Goal: Transaction & Acquisition: Purchase product/service

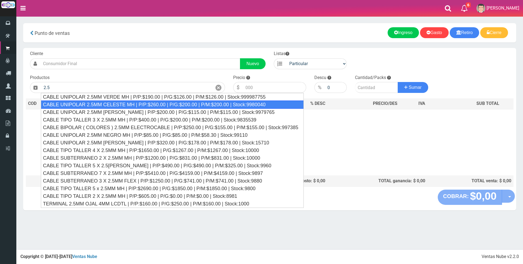
click at [192, 106] on div "CABLE UNIPOLAR 2.5MM CELESTE MH | P/P:$260.00 | P/G:$200.00 | P/M:$200.00 | Sto…" at bounding box center [172, 104] width 263 height 8
type input "CABLE UNIPOLAR 2.5MM CELESTE MH | P/P:$260.00 | P/G:$200.00 | P/M:$200.00 | Sto…"
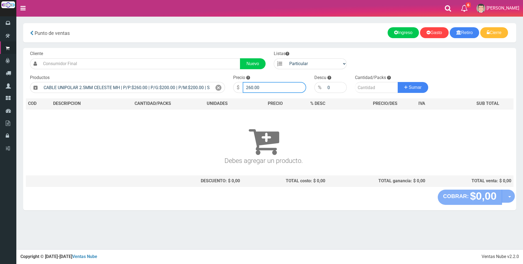
click at [267, 87] on input "260.00" at bounding box center [274, 87] width 63 height 11
type input "2"
type input "5"
type input "750"
click at [377, 87] on input "number" at bounding box center [376, 87] width 43 height 11
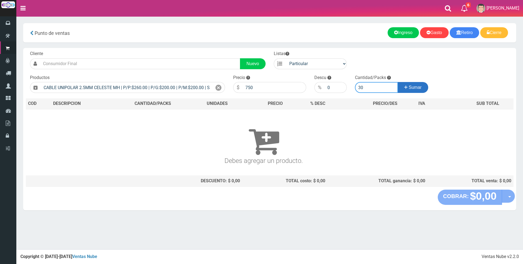
type input "30"
click at [413, 88] on span "Sumar" at bounding box center [415, 87] width 13 height 5
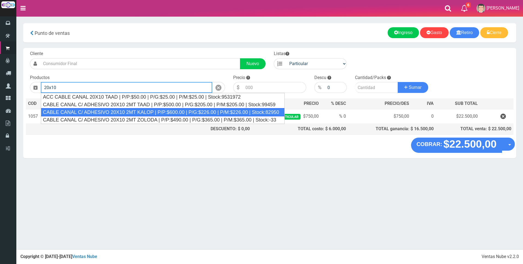
click at [126, 112] on div "CABLE CANAL C/ ADHESIVO 20X10 2MT KALOP | P/P:$600.00 | P/G:$226.00 | P/M:$226.…" at bounding box center [163, 112] width 244 height 8
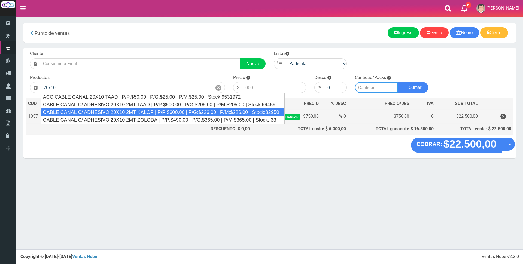
type input "CABLE CANAL C/ ADHESIVO 20X10 2MT KALOP | P/P:$600.00 | P/G:$226.00 | P/M:$226.…"
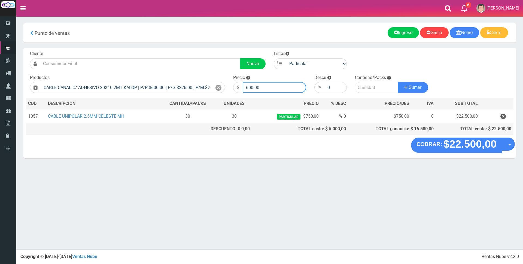
click at [276, 87] on input "600.00" at bounding box center [274, 87] width 63 height 11
type input "6"
type input "1800"
click at [377, 86] on input "number" at bounding box center [376, 87] width 43 height 11
type input "4"
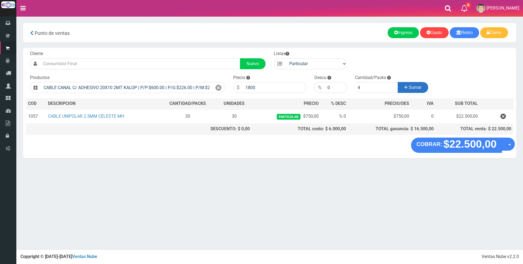
click at [414, 85] on span "Sumar" at bounding box center [415, 87] width 13 height 5
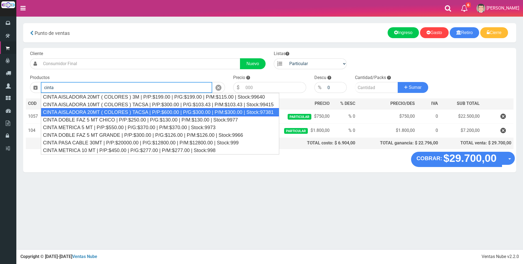
drag, startPoint x: 169, startPoint y: 110, endPoint x: 253, endPoint y: 94, distance: 85.1
click at [171, 110] on div "CINTA AISLADORA 20MT ( COLORES ) TACSA | P/P:$600.00 | P/G:$300.00 | P/M:$300.0…" at bounding box center [160, 112] width 238 height 8
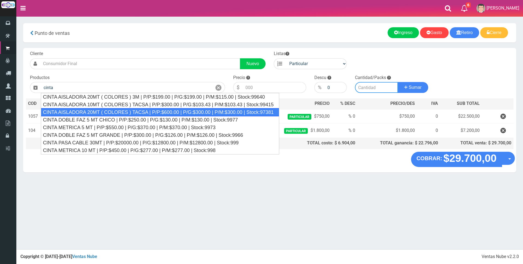
type input "CINTA AISLADORA 20MT ( COLORES ) TACSA | P/P:$600.00 | P/G:$300.00 | P/M:$300.0…"
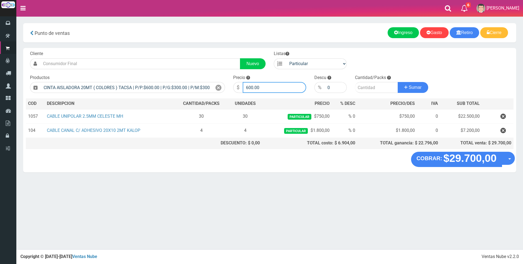
click at [265, 86] on input "600.00" at bounding box center [274, 87] width 63 height 11
type input "6"
type input "2500"
click at [371, 86] on input "number" at bounding box center [376, 87] width 43 height 11
type input "1"
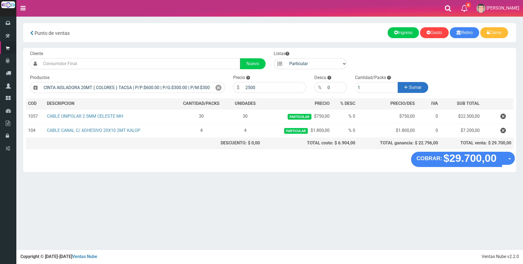
click at [414, 87] on span "Sumar" at bounding box center [415, 87] width 13 height 5
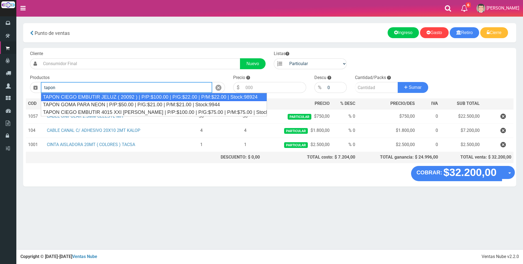
click at [230, 97] on div "TAPON CIEGO EMBUTIR JELUZ ( 20092 ) | P/P:$100.00 | P/G:$22.00 | P/M:$22.00 | S…" at bounding box center [154, 97] width 226 height 8
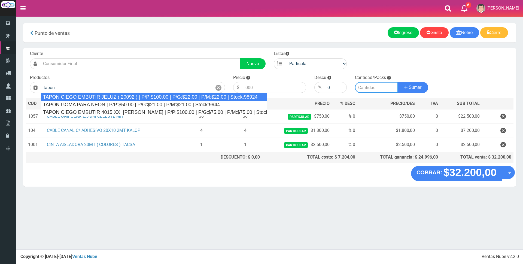
type input "TAPON CIEGO EMBUTIR JELUZ ( 20092 ) | P/P:$100.00 | P/G:$22.00 | P/M:$22.00 | S…"
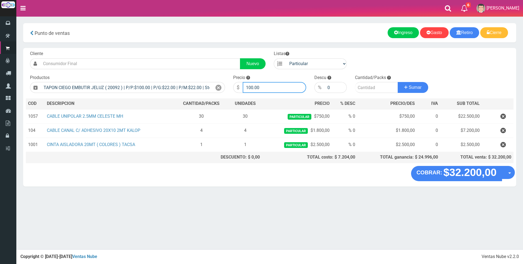
click at [269, 84] on input "100.00" at bounding box center [274, 87] width 63 height 11
type input "1"
type input "300"
click at [372, 87] on input "number" at bounding box center [376, 87] width 43 height 11
type input "3"
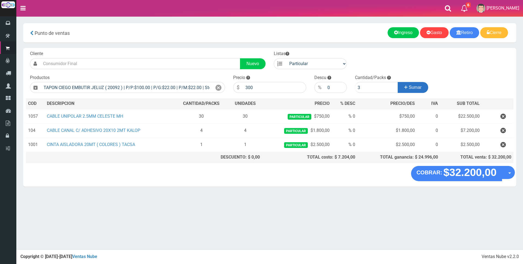
click at [420, 89] on span "Sumar" at bounding box center [415, 87] width 13 height 5
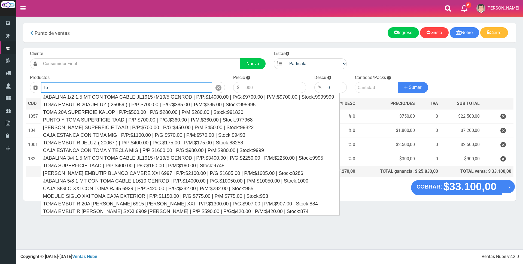
type input "t"
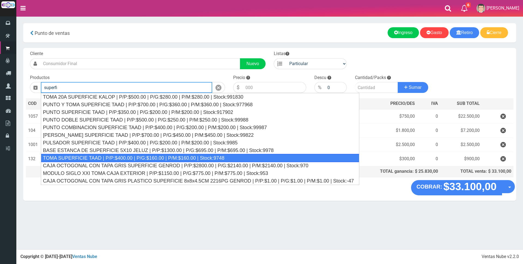
click at [243, 161] on div "TOMA SUPERFICIE TAAD | P/P:$400.00 | P/G:$160.00 | P/M:$160.00 | Stock:9748" at bounding box center [200, 158] width 318 height 8
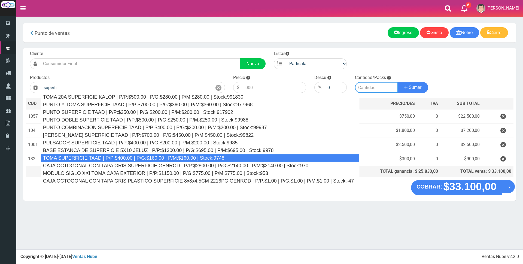
type input "TOMA SUPERFICIE TAAD | P/P:$400.00 | P/G:$160.00 | P/M:$160.00 | Stock:9748"
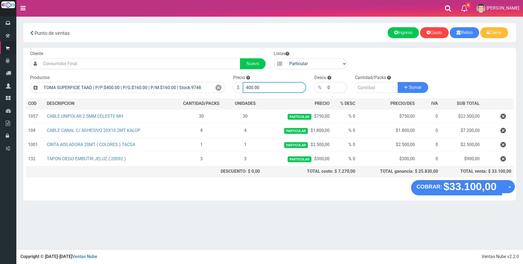
click at [273, 86] on input "400.00" at bounding box center [274, 87] width 63 height 11
type input "4"
type input "2500"
click at [376, 89] on input "number" at bounding box center [376, 87] width 43 height 11
type input "1"
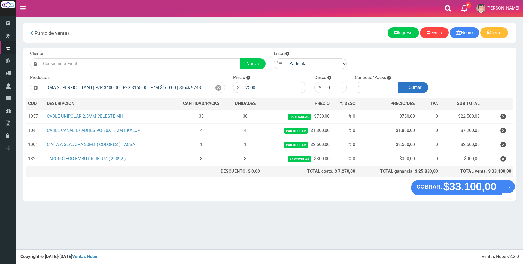
click at [411, 87] on span "Sumar" at bounding box center [415, 87] width 13 height 5
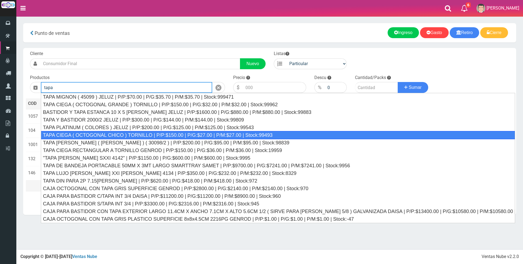
click at [401, 133] on div "TAPA CIEGA ( OCTOGONAL CHICO ) TORNILLO | P/P:$150.00 | P/G:$27.00 | P/M:$27.00…" at bounding box center [278, 135] width 474 height 8
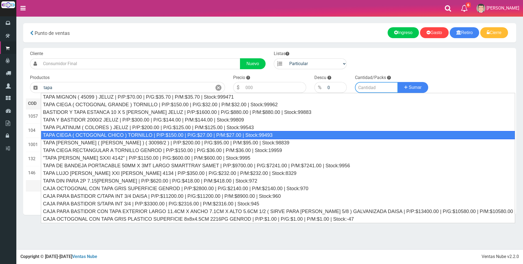
type input "TAPA CIEGA ( OCTOGONAL CHICO ) TORNILLO | P/P:$150.00 | P/G:$27.00 | P/M:$27.00…"
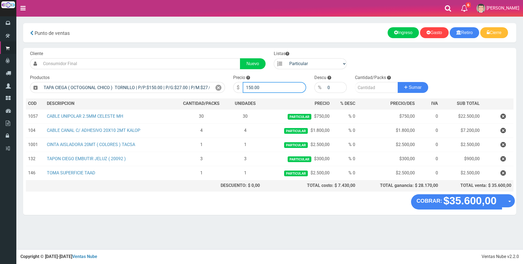
click at [267, 87] on input "150.00" at bounding box center [274, 87] width 63 height 11
type input "1"
type input "1500"
click at [371, 88] on input "number" at bounding box center [376, 87] width 43 height 11
type input "2"
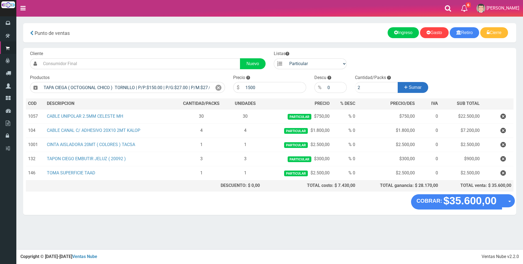
click at [405, 87] on icon at bounding box center [405, 87] width 3 height 8
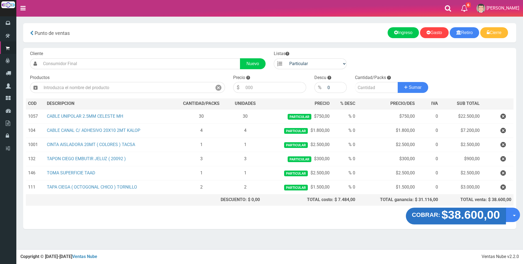
click at [449, 219] on strong "$38.600,00" at bounding box center [470, 214] width 59 height 13
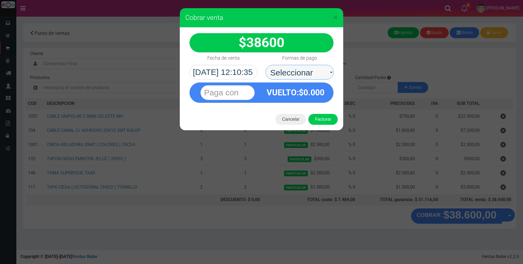
drag, startPoint x: 307, startPoint y: 82, endPoint x: 301, endPoint y: 70, distance: 13.4
click at [301, 70] on select "Seleccionar Efectivo Tarjeta de Crédito Depósito Débito" at bounding box center [299, 72] width 68 height 15
select select "Efectivo"
click at [265, 65] on select "Seleccionar Efectivo Tarjeta de Crédito Depósito Débito" at bounding box center [299, 72] width 68 height 15
drag, startPoint x: 222, startPoint y: 93, endPoint x: 213, endPoint y: 97, distance: 9.9
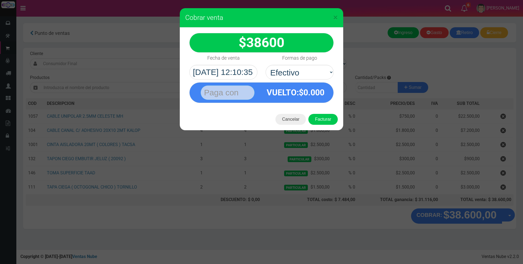
click at [222, 93] on input "text" at bounding box center [227, 92] width 54 height 15
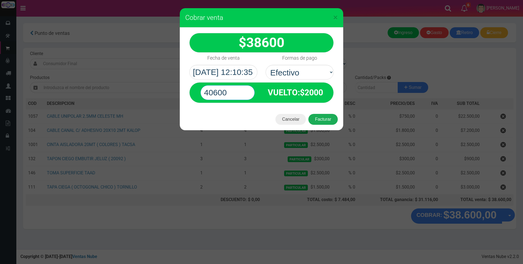
type input "40600"
click at [330, 120] on button "Facturar" at bounding box center [322, 119] width 29 height 11
